Goal: Book appointment/travel/reservation

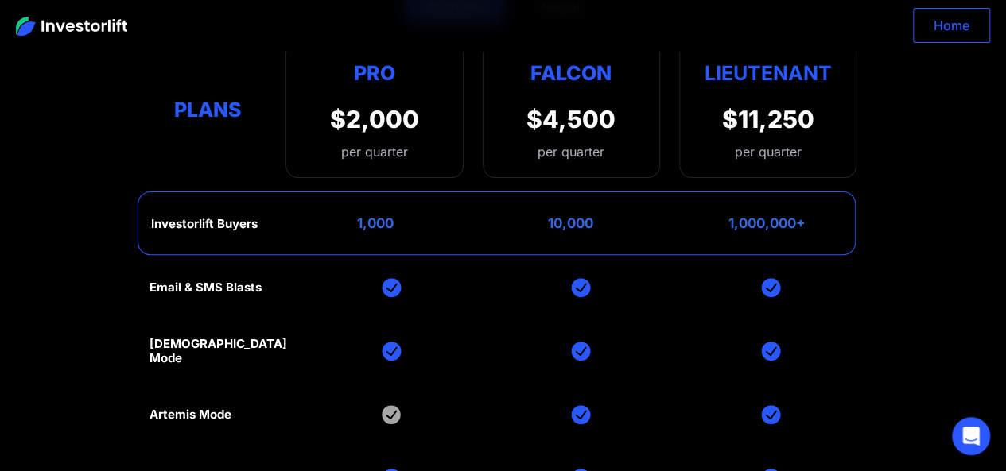
click at [970, 34] on link "Home" at bounding box center [951, 25] width 77 height 35
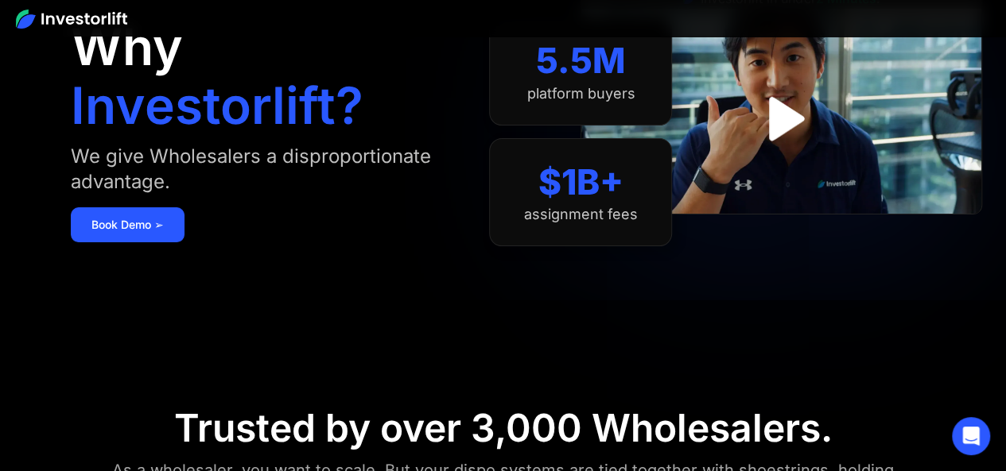
scroll to position [80, 0]
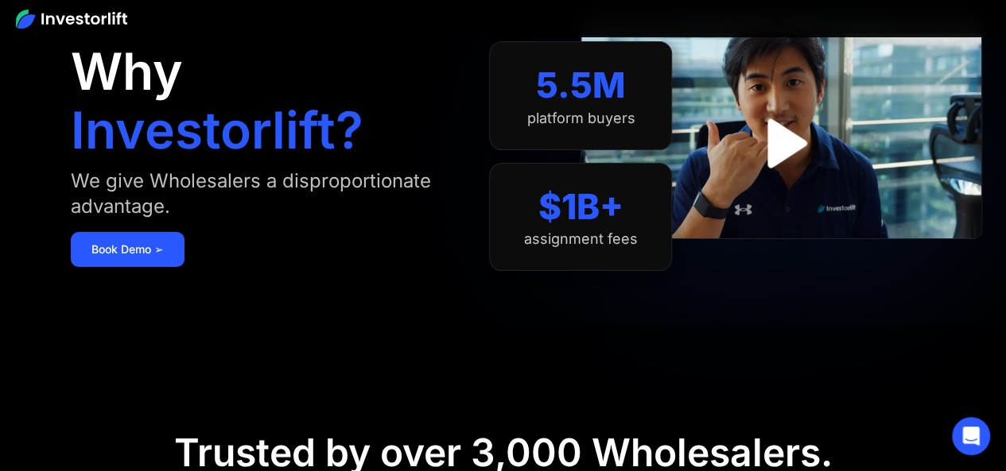
drag, startPoint x: 1013, startPoint y: 33, endPoint x: 987, endPoint y: 37, distance: 25.9
click at [987, 37] on html "Why Investorlift? We give Wholesalers a disproportionate advantage. Book Demo ➢…" at bounding box center [503, 155] width 1006 height 471
click at [153, 262] on link "Book Demo ➢" at bounding box center [128, 249] width 114 height 35
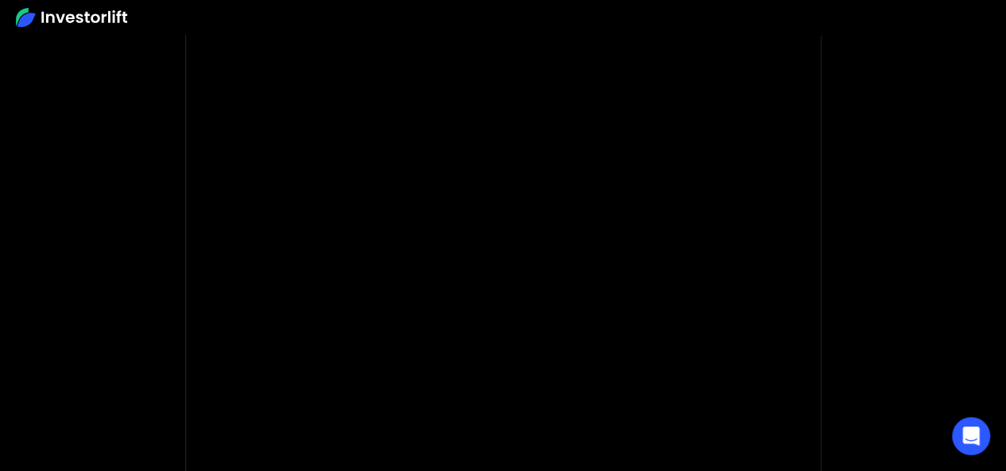
scroll to position [181, 0]
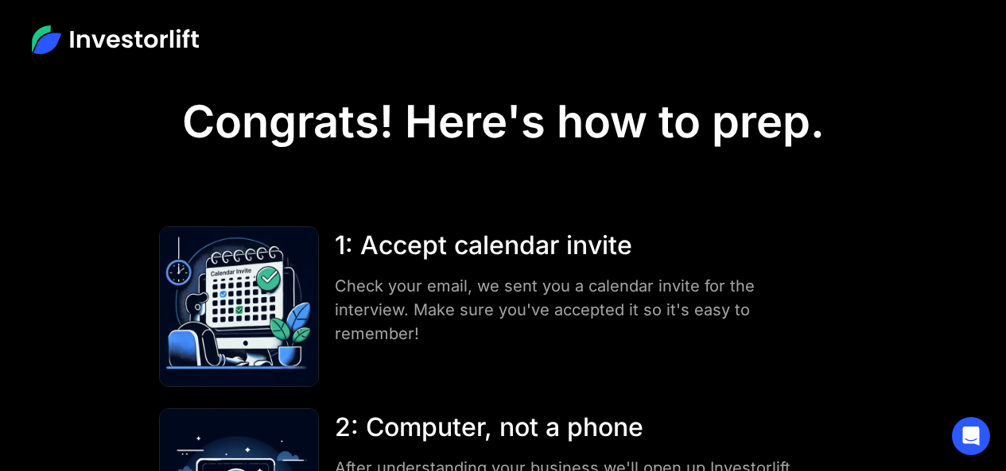
click at [712, 68] on div at bounding box center [503, 40] width 1006 height 80
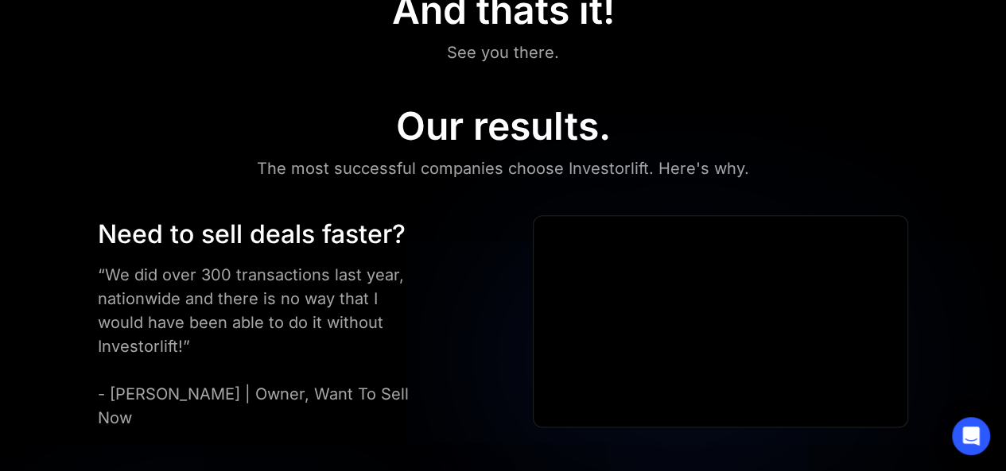
scroll to position [781, 0]
